Goal: Find specific page/section: Find specific page/section

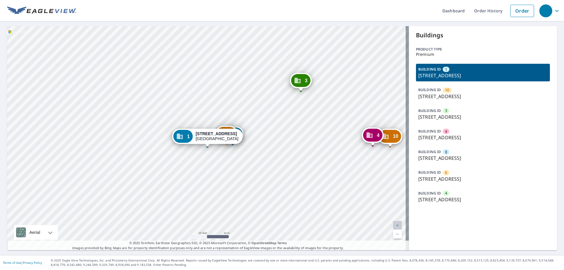
click at [275, 160] on div "10 4680-[GEOGRAPHIC_DATA] 3 4700-[GEOGRAPHIC_DATA] 4 4686-[GEOGRAPHIC_DATA] 8 4…" at bounding box center [208, 138] width 402 height 224
click at [228, 130] on div "1 [STREET_ADDRESS]" at bounding box center [207, 136] width 71 height 15
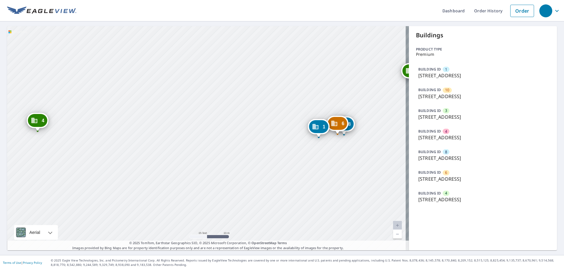
drag, startPoint x: 240, startPoint y: 153, endPoint x: 347, endPoint y: 153, distance: 107.0
click at [347, 153] on div "10 4680-[GEOGRAPHIC_DATA] 3 4700-[GEOGRAPHIC_DATA] 4 4686-[GEOGRAPHIC_DATA] 8 4…" at bounding box center [208, 138] width 402 height 224
click at [345, 128] on div "8" at bounding box center [338, 124] width 19 height 13
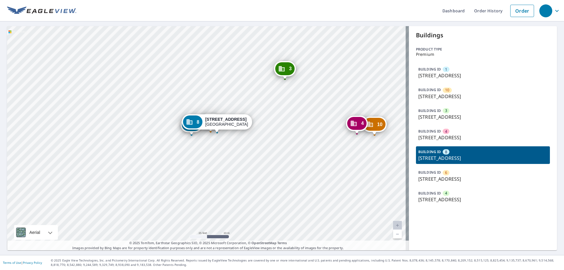
drag, startPoint x: 274, startPoint y: 149, endPoint x: 284, endPoint y: 145, distance: 11.6
click at [284, 145] on div "1 4740-[GEOGRAPHIC_DATA] 10 4680-[GEOGRAPHIC_DATA] 3 4700-[GEOGRAPHIC_DATA] 4 4…" at bounding box center [208, 138] width 402 height 224
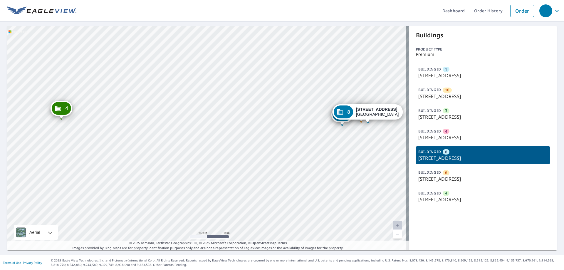
drag, startPoint x: 248, startPoint y: 143, endPoint x: 469, endPoint y: 133, distance: 221.9
click at [469, 133] on div "1 4740-[GEOGRAPHIC_DATA] 10 4680-[GEOGRAPHIC_DATA] 3 4700-[STREET_ADDRESS] 4 46…" at bounding box center [282, 138] width 550 height 224
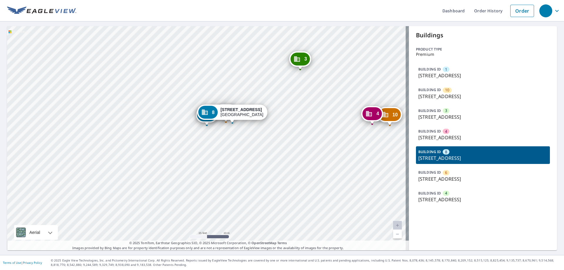
click at [263, 133] on div "1 4740-[GEOGRAPHIC_DATA] 10 4680-[GEOGRAPHIC_DATA] 3 4700-[GEOGRAPHIC_DATA] 4 4…" at bounding box center [208, 138] width 402 height 224
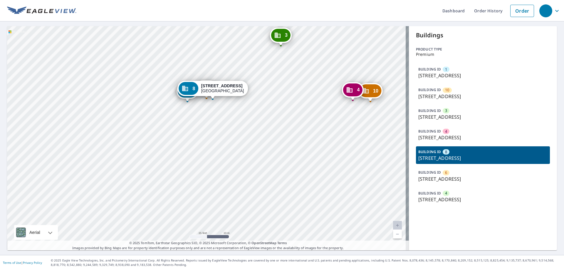
click at [220, 94] on div "8 [STREET_ADDRESS]" at bounding box center [213, 88] width 71 height 15
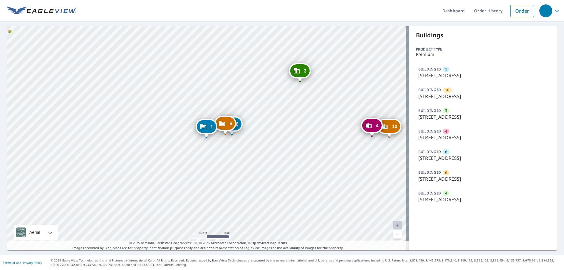
click at [241, 125] on div "8" at bounding box center [231, 124] width 19 height 13
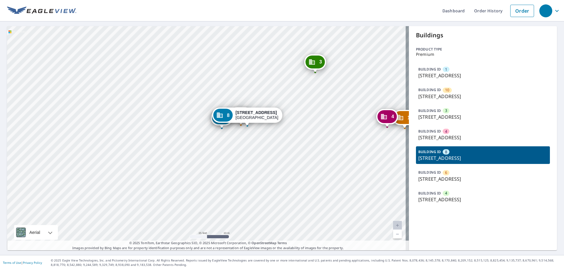
click at [322, 133] on div "1 4740-[GEOGRAPHIC_DATA] 10 4680-[GEOGRAPHIC_DATA] 3 4700-[GEOGRAPHIC_DATA] 4 4…" at bounding box center [208, 138] width 402 height 224
